Goal: Find specific page/section: Find specific page/section

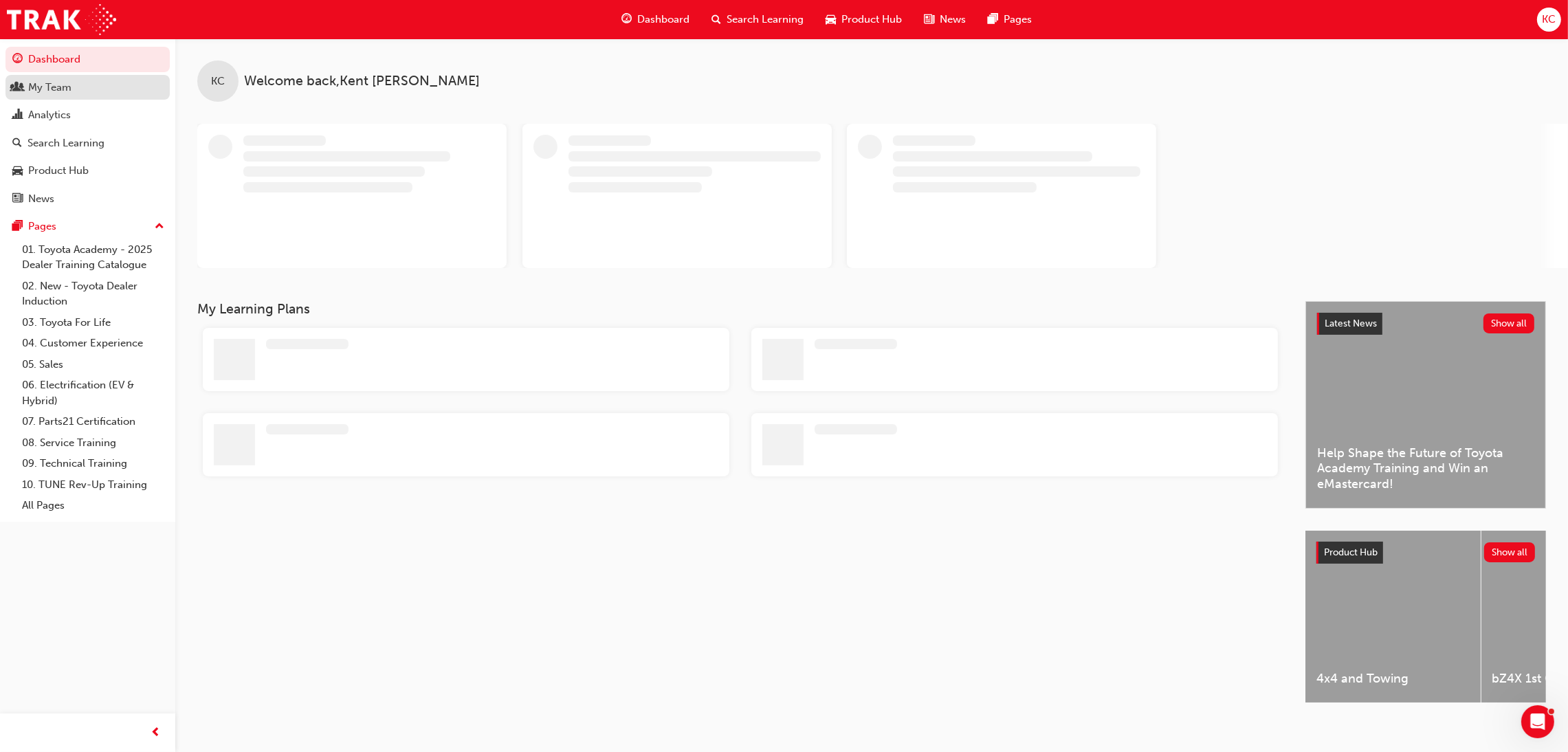
click at [65, 80] on div "My Team" at bounding box center [50, 88] width 43 height 16
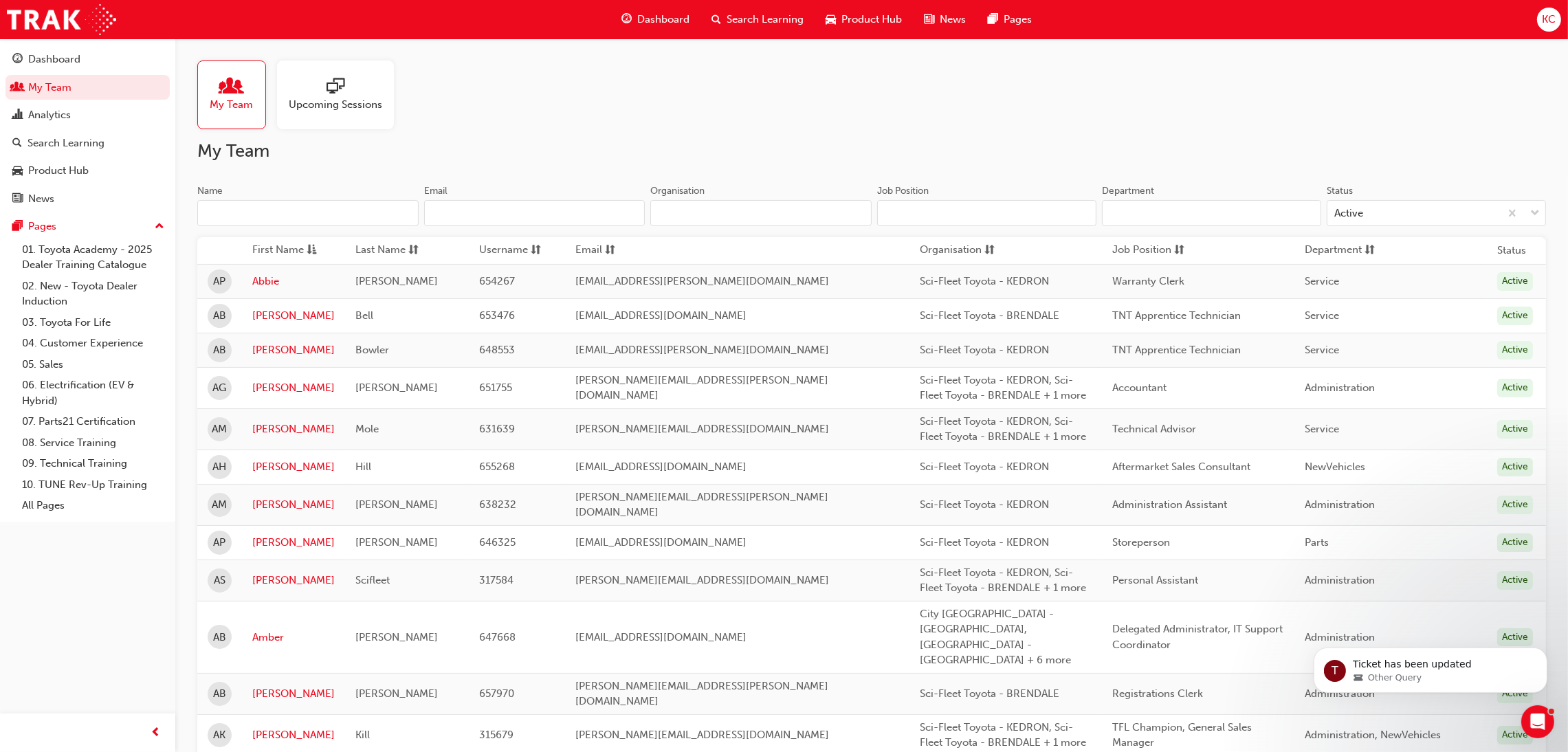
click at [332, 212] on input "Name" at bounding box center [307, 213] width 221 height 26
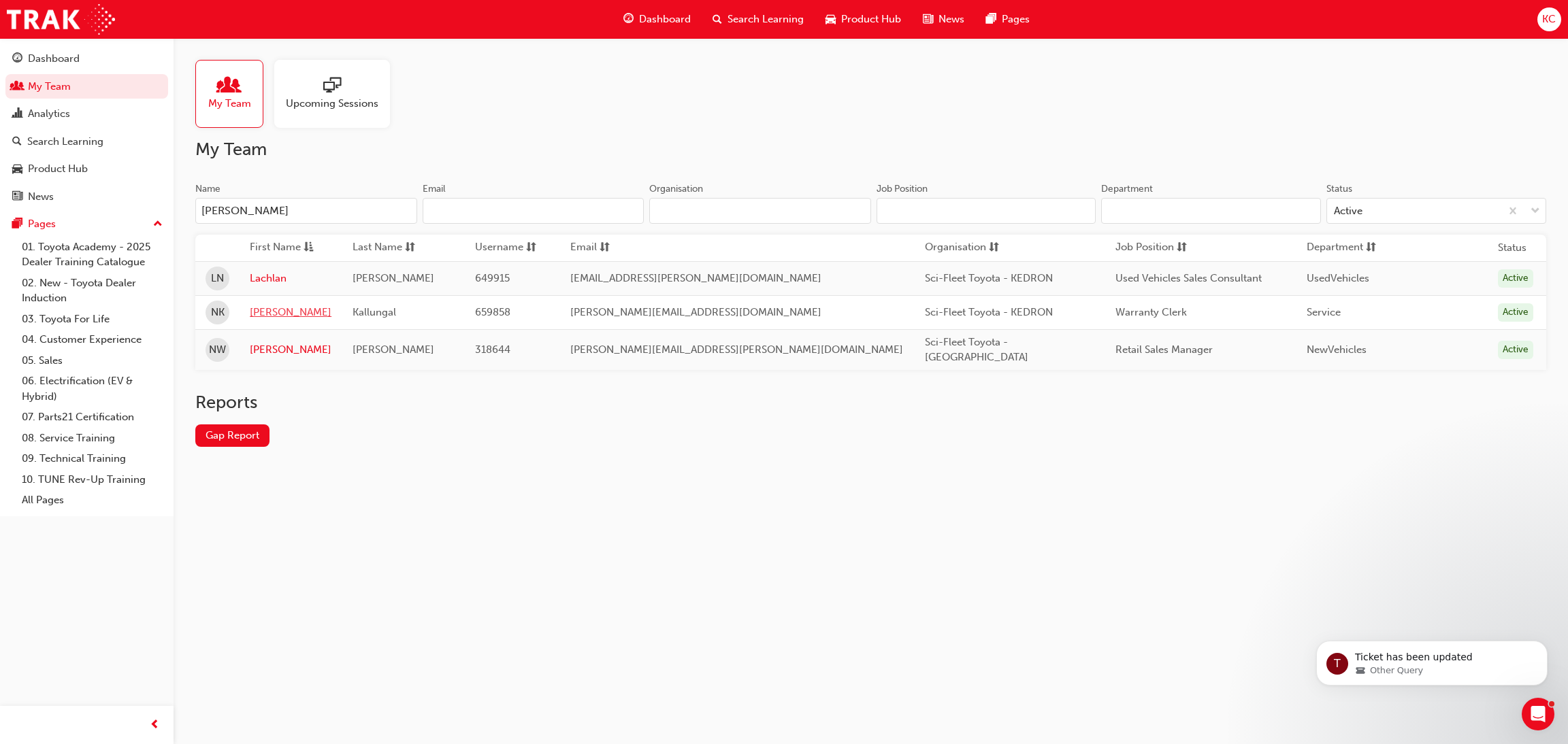
type input "[PERSON_NAME]"
click at [263, 315] on link "[PERSON_NAME]" at bounding box center [291, 312] width 82 height 16
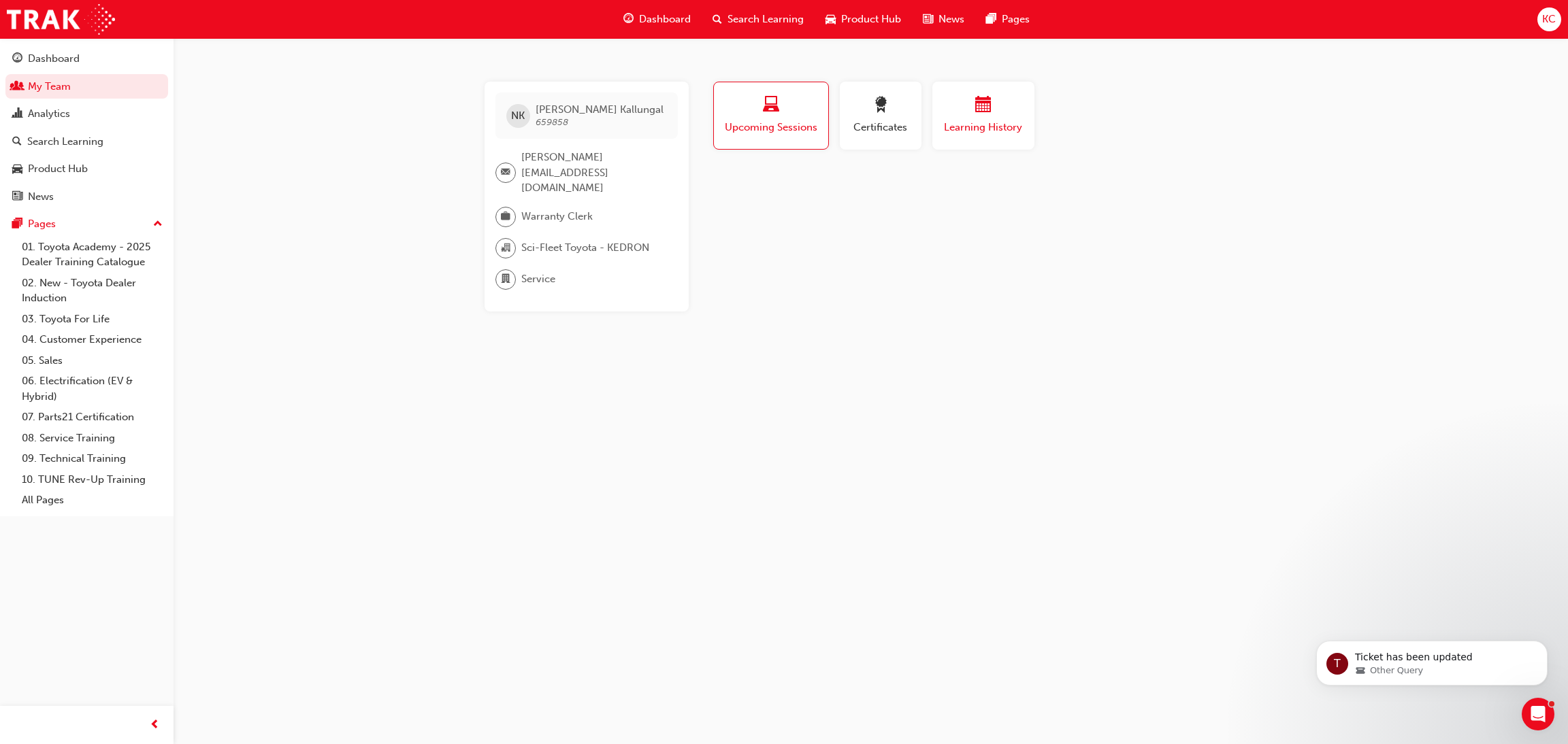
click at [973, 122] on span "Learning History" at bounding box center [983, 127] width 82 height 16
